Goal: Contribute content: Contribute content

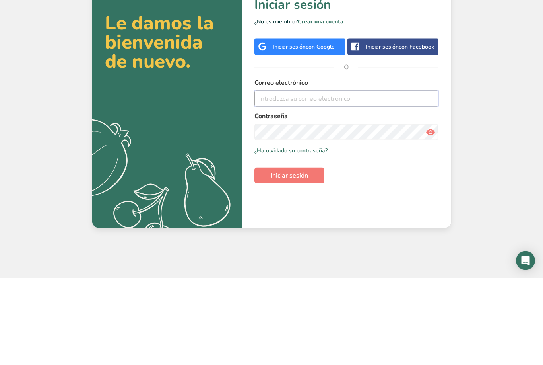
type input "[EMAIL_ADDRESS][DOMAIN_NAME]"
click at [289, 254] on button "Iniciar sesión" at bounding box center [290, 262] width 70 height 16
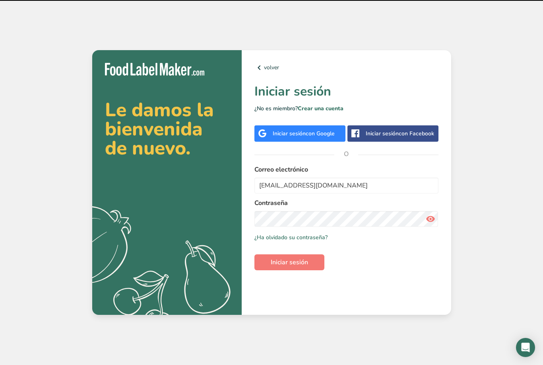
click at [286, 257] on span "Iniciar sesión" at bounding box center [289, 262] width 37 height 10
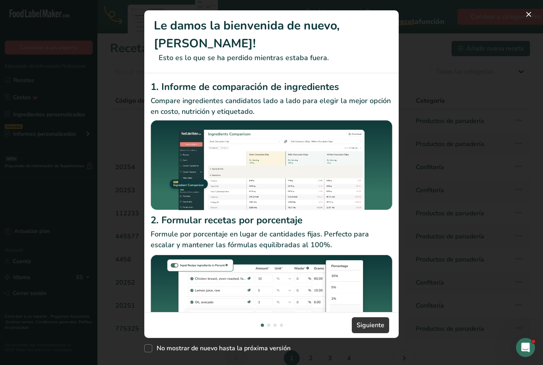
click at [523, 43] on div "New Features" at bounding box center [271, 182] width 543 height 365
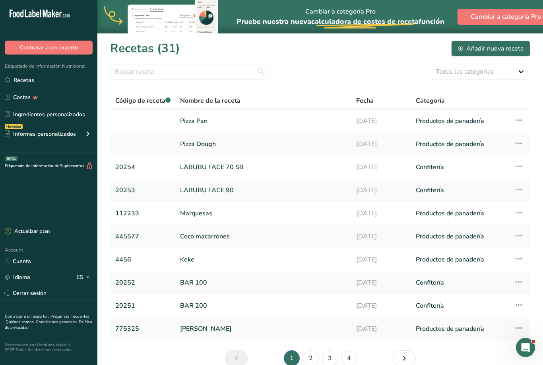
click at [308, 361] on link "2" at bounding box center [311, 358] width 16 height 16
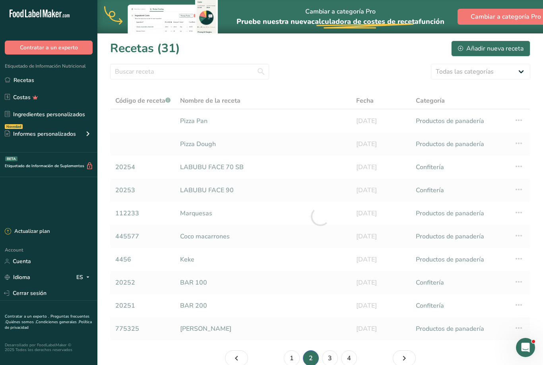
scroll to position [1, 0]
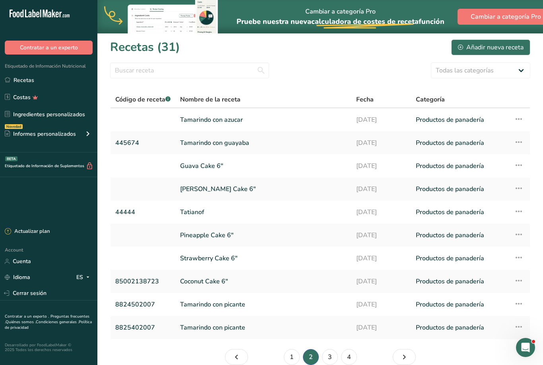
click at [509, 147] on td "Productos de panadería" at bounding box center [460, 142] width 98 height 23
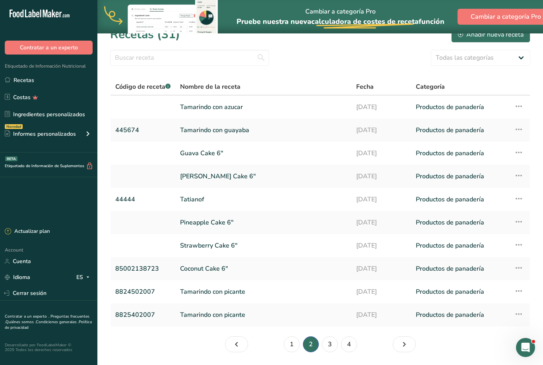
click at [333, 341] on link "3" at bounding box center [330, 344] width 16 height 16
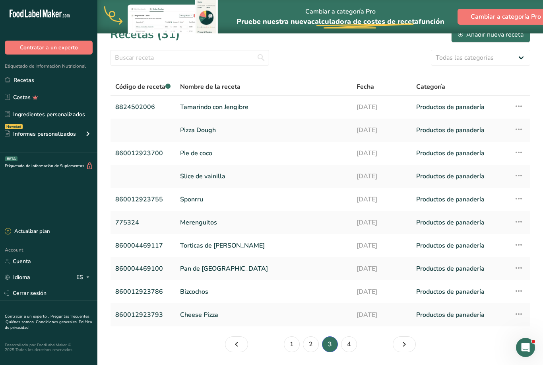
click at [351, 343] on link "4" at bounding box center [349, 344] width 16 height 16
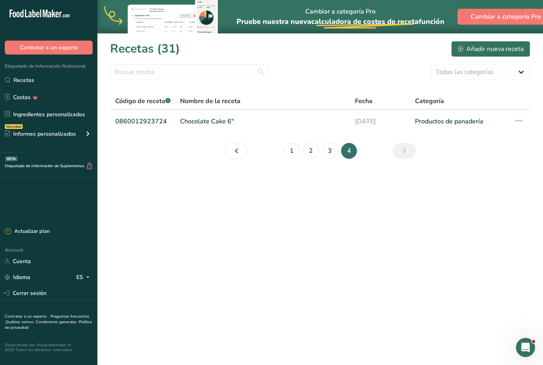
click at [289, 153] on link "1" at bounding box center [292, 151] width 16 height 16
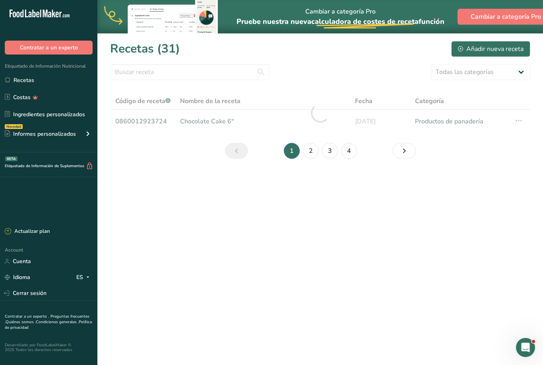
click at [28, 87] on link "Recetas" at bounding box center [48, 79] width 97 height 15
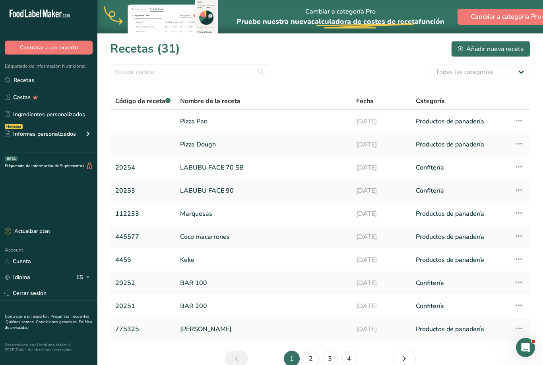
click at [30, 78] on link "Recetas" at bounding box center [48, 79] width 97 height 15
click at [494, 47] on div "Añadir nueva receta" at bounding box center [491, 49] width 66 height 10
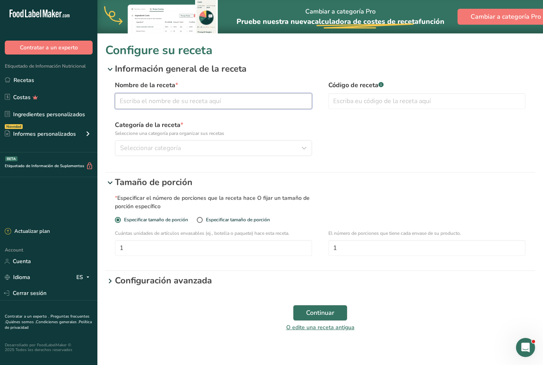
click at [183, 98] on input "text" at bounding box center [213, 101] width 197 height 16
type input "Bun cake"
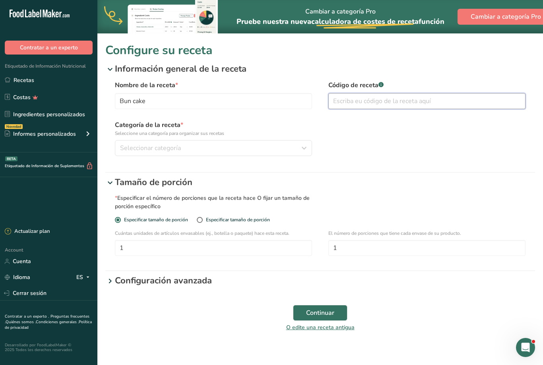
click at [357, 103] on input "text" at bounding box center [426, 101] width 197 height 16
